Goal: Task Accomplishment & Management: Use online tool/utility

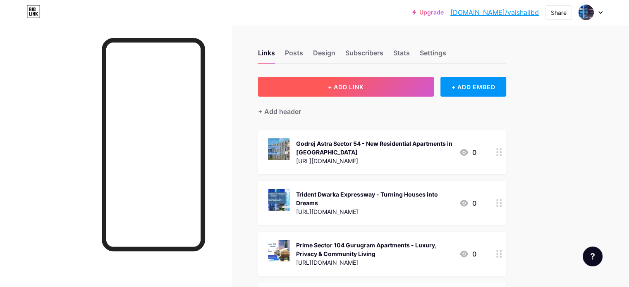
click at [379, 80] on button "+ ADD LINK" at bounding box center [346, 87] width 176 height 20
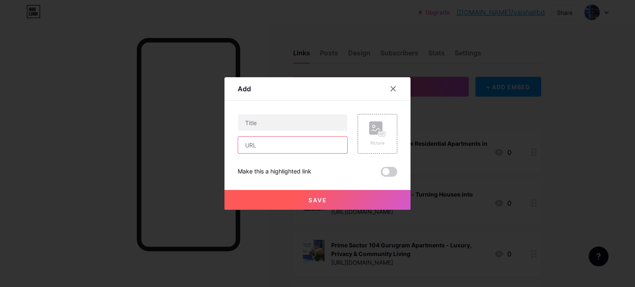
click at [332, 141] on input "text" at bounding box center [292, 145] width 109 height 17
paste input "[URL][DOMAIN_NAME]"
type input "[URL][DOMAIN_NAME]"
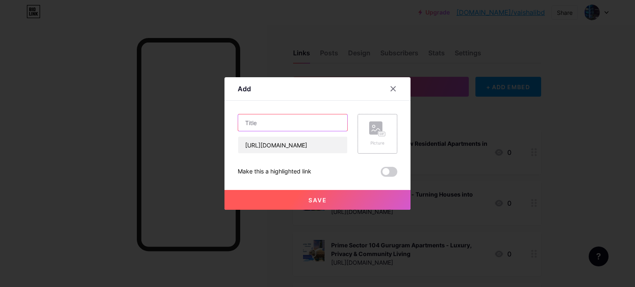
click at [271, 126] on input "text" at bounding box center [292, 122] width 109 height 17
paste input "[PERSON_NAME] - Upcoming Apartments in [GEOGRAPHIC_DATA]"
type input "[PERSON_NAME] - Upcoming Apartments in [GEOGRAPHIC_DATA]"
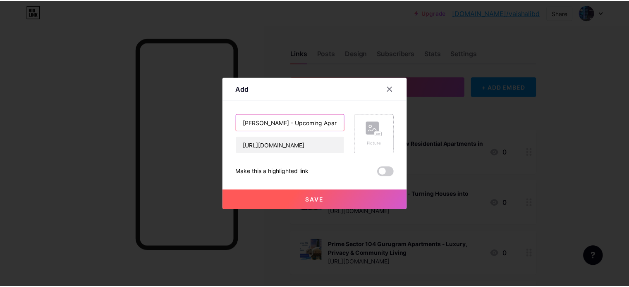
scroll to position [0, 66]
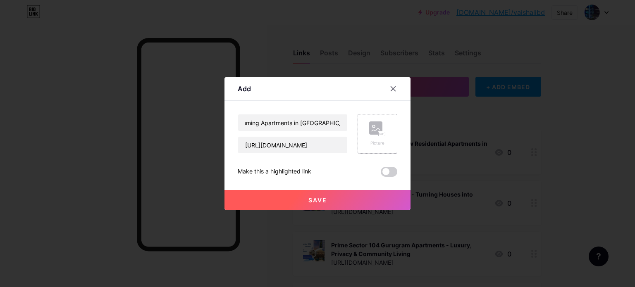
click at [375, 133] on rect at bounding box center [375, 128] width 13 height 13
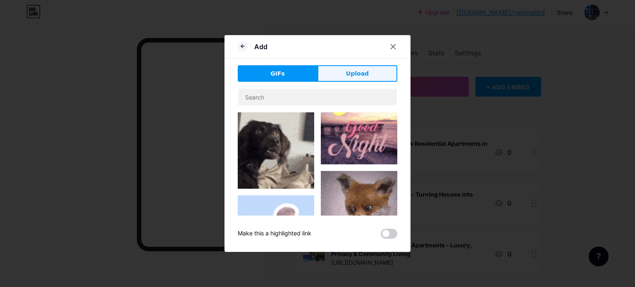
click at [373, 77] on button "Upload" at bounding box center [357, 73] width 80 height 17
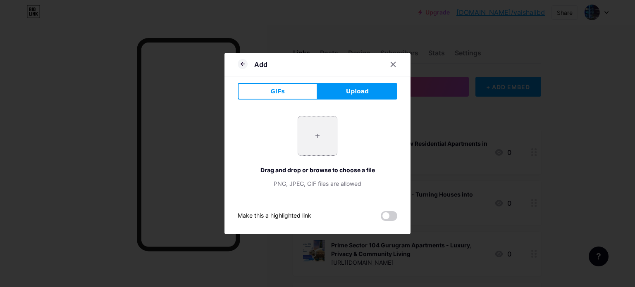
click at [318, 139] on input "file" at bounding box center [317, 136] width 39 height 39
type input "C:\fakepath\1.jpg"
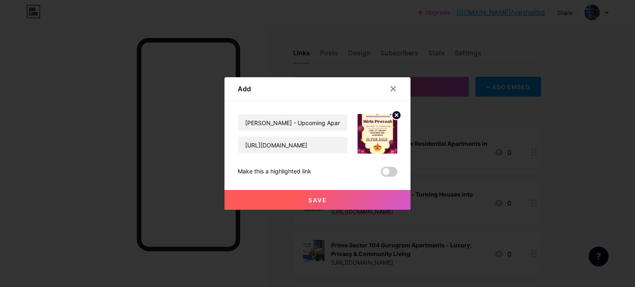
click at [357, 197] on button "Save" at bounding box center [317, 200] width 186 height 20
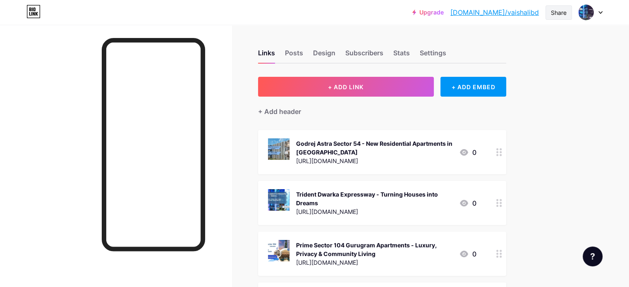
click at [550, 10] on div "Share" at bounding box center [558, 12] width 26 height 14
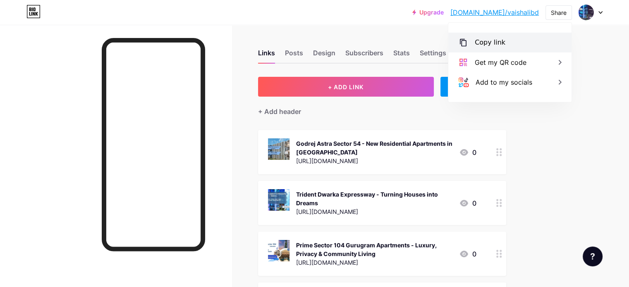
click at [497, 38] on div "Copy link" at bounding box center [489, 43] width 31 height 10
